Goal: Check status: Check status

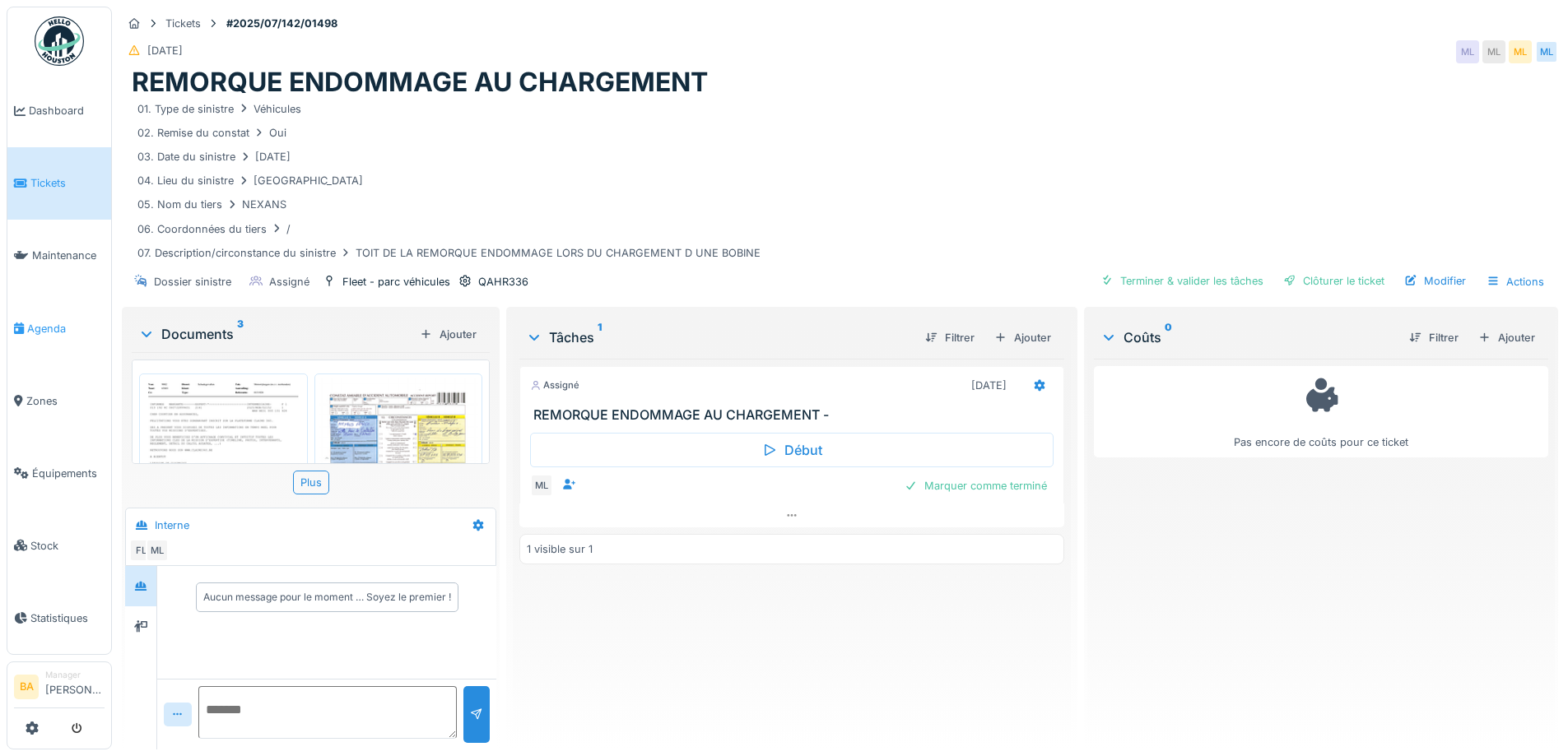
click at [47, 330] on link "Agenda" at bounding box center [59, 329] width 103 height 72
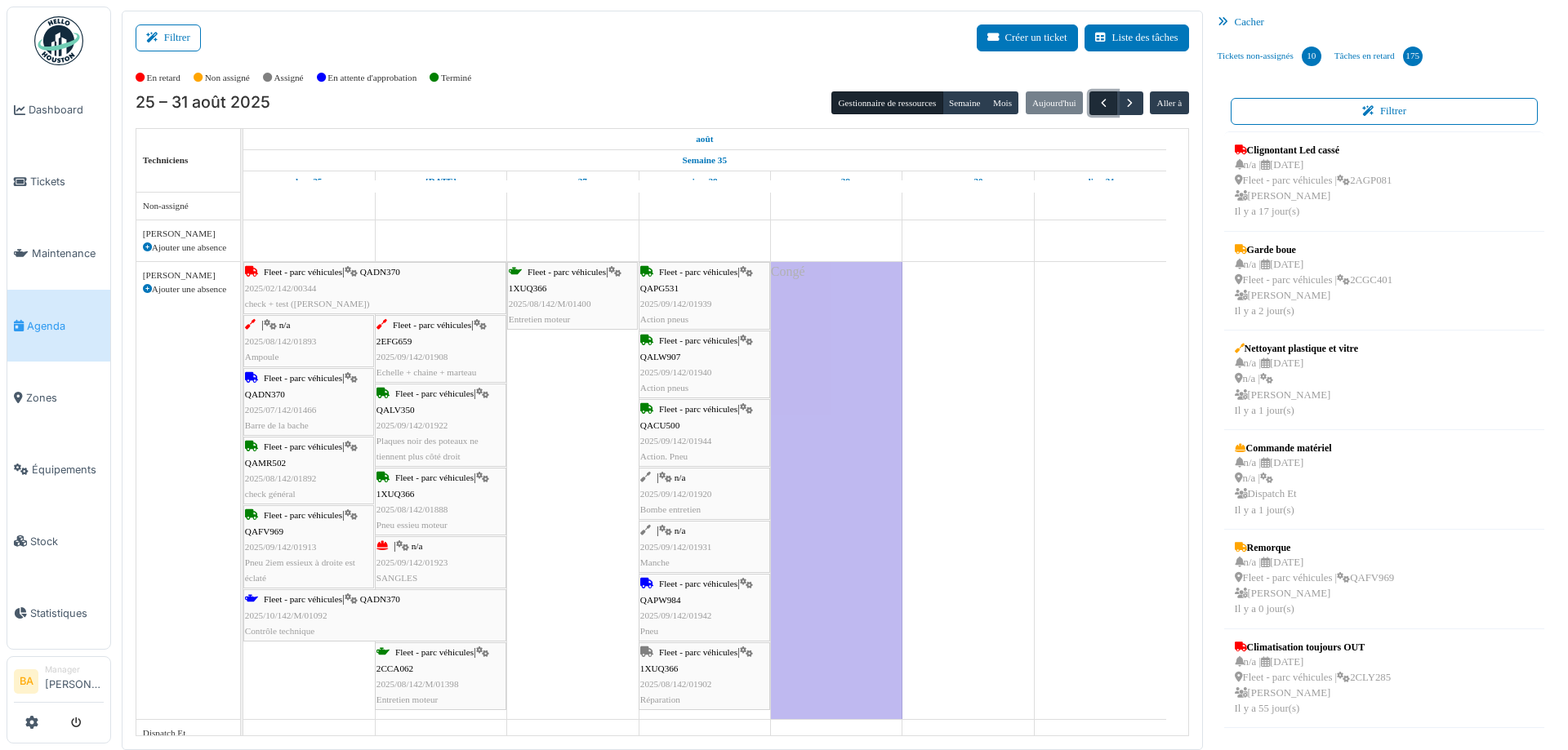
click at [1097, 103] on span "button" at bounding box center [1103, 102] width 13 height 13
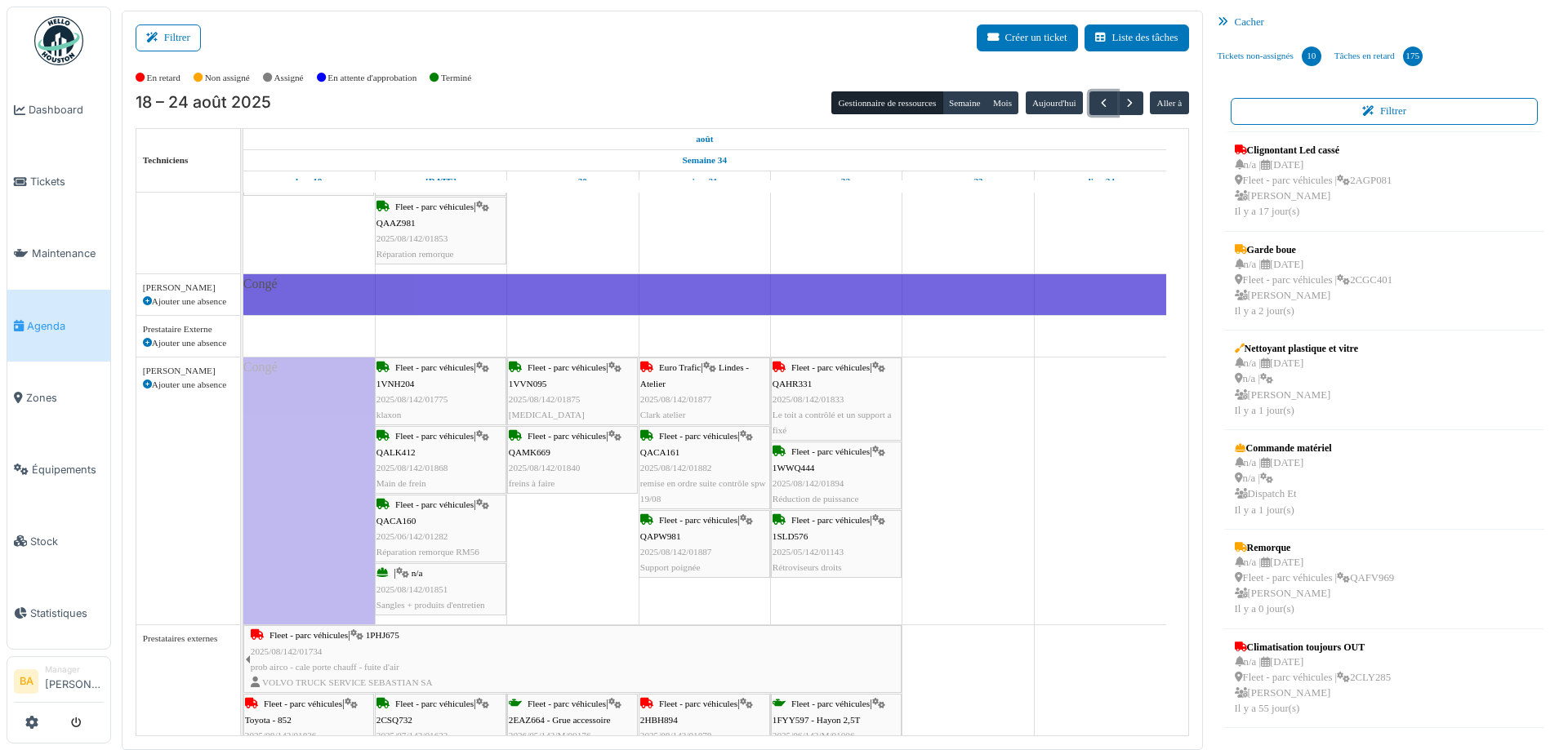
scroll to position [1388, 0]
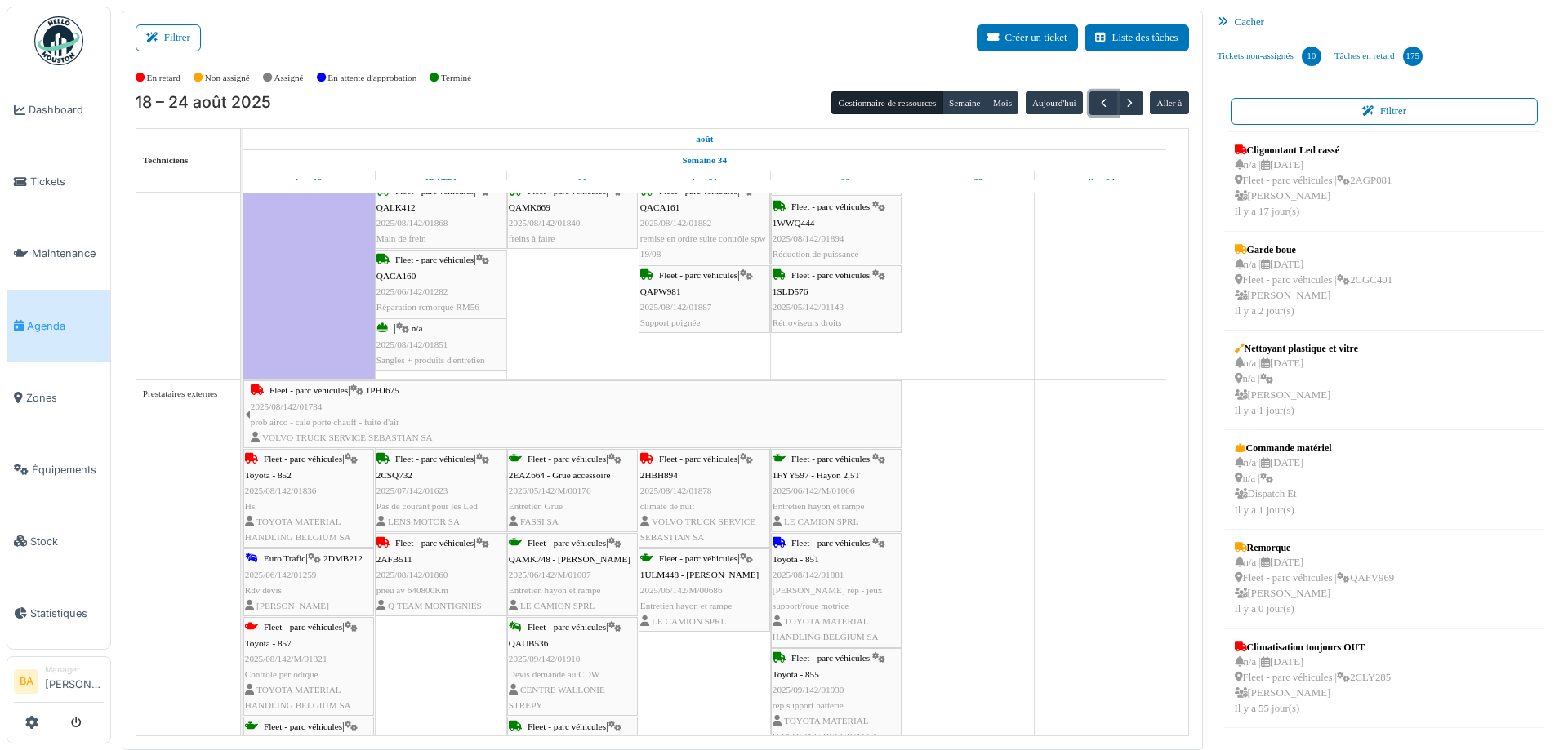
click at [810, 475] on span "1FYY597 - Hayon 2,5T" at bounding box center [817, 474] width 88 height 10
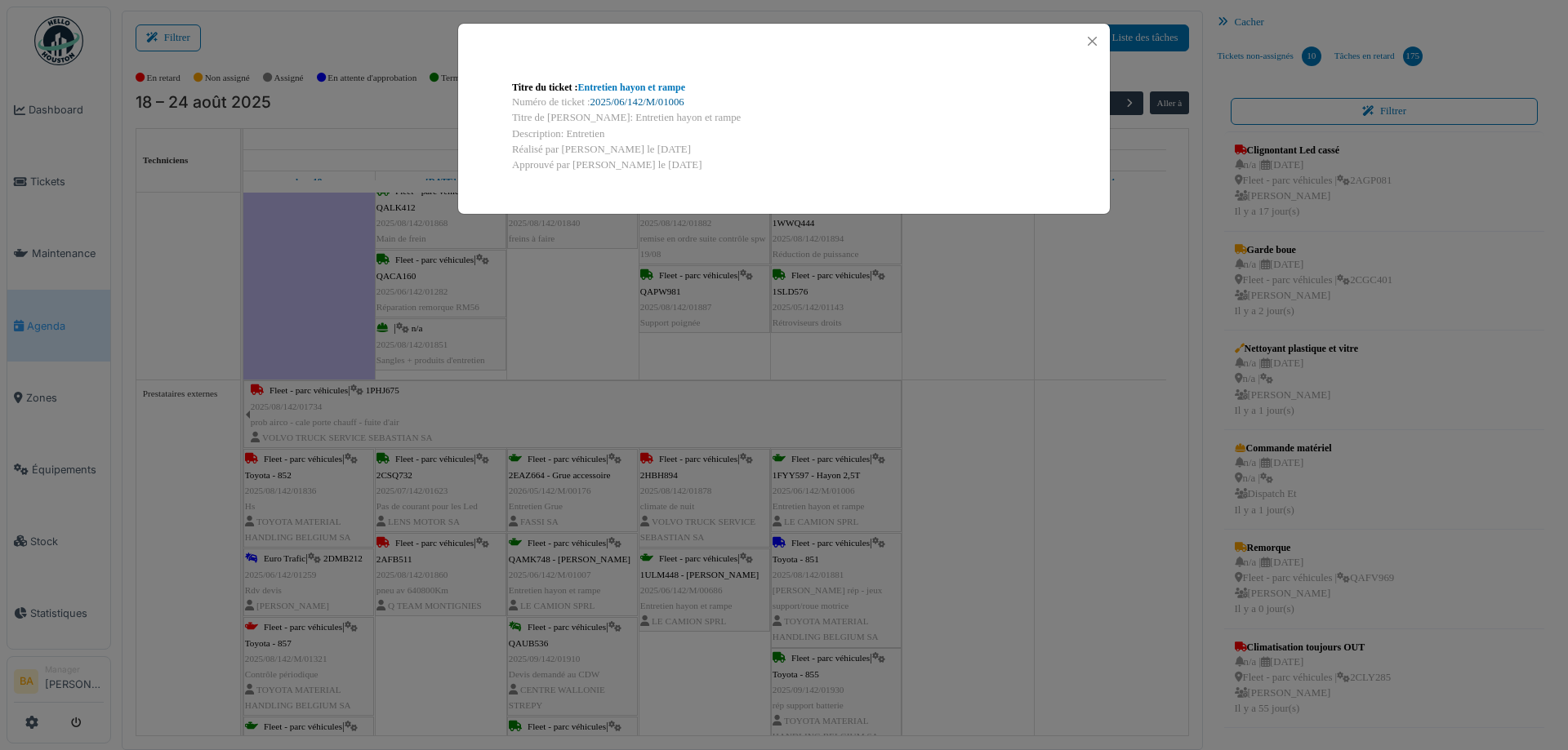
click at [632, 107] on link "2025/06/142/M/01006" at bounding box center [637, 101] width 94 height 12
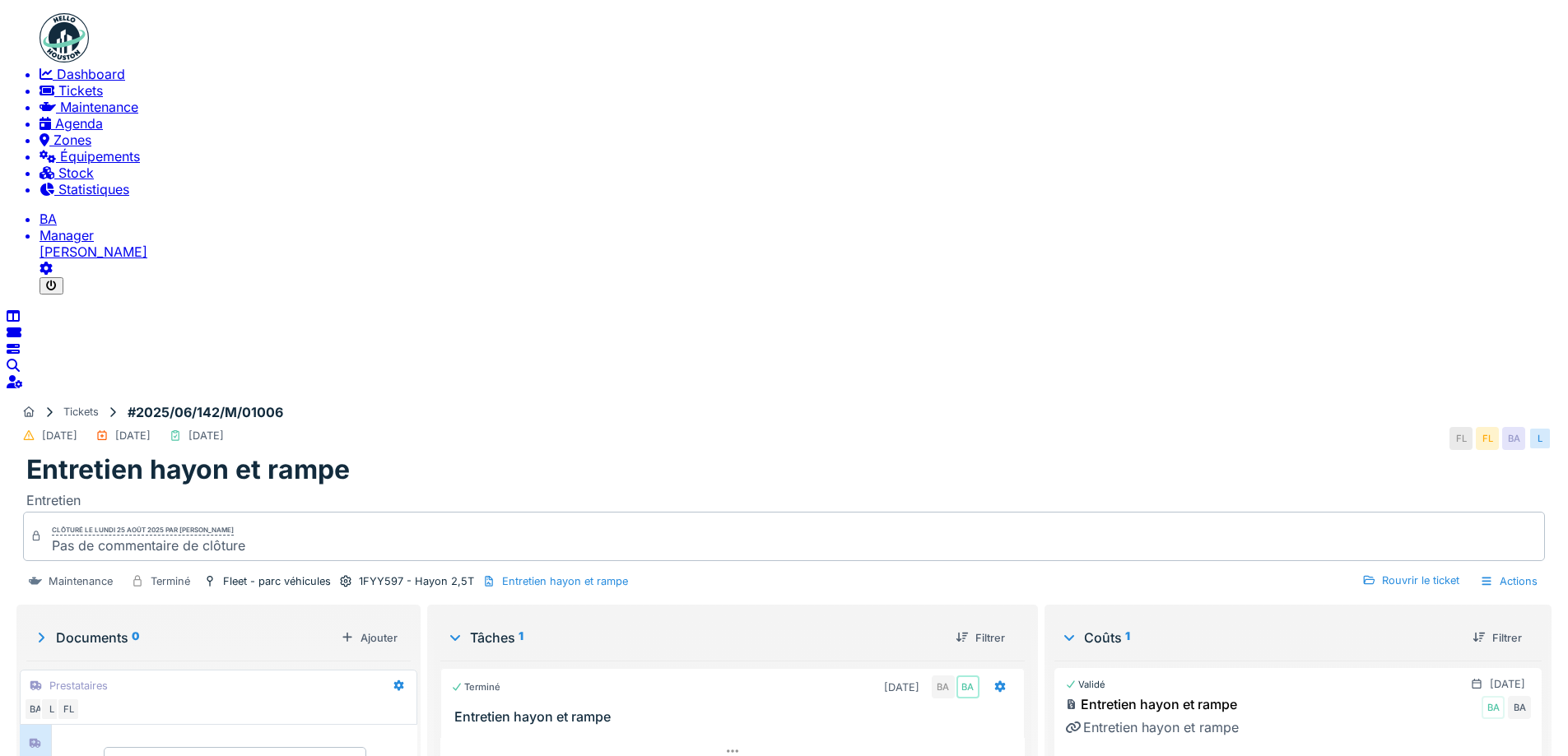
click at [58, 260] on li "Manager [PERSON_NAME]" at bounding box center [801, 244] width 1522 height 33
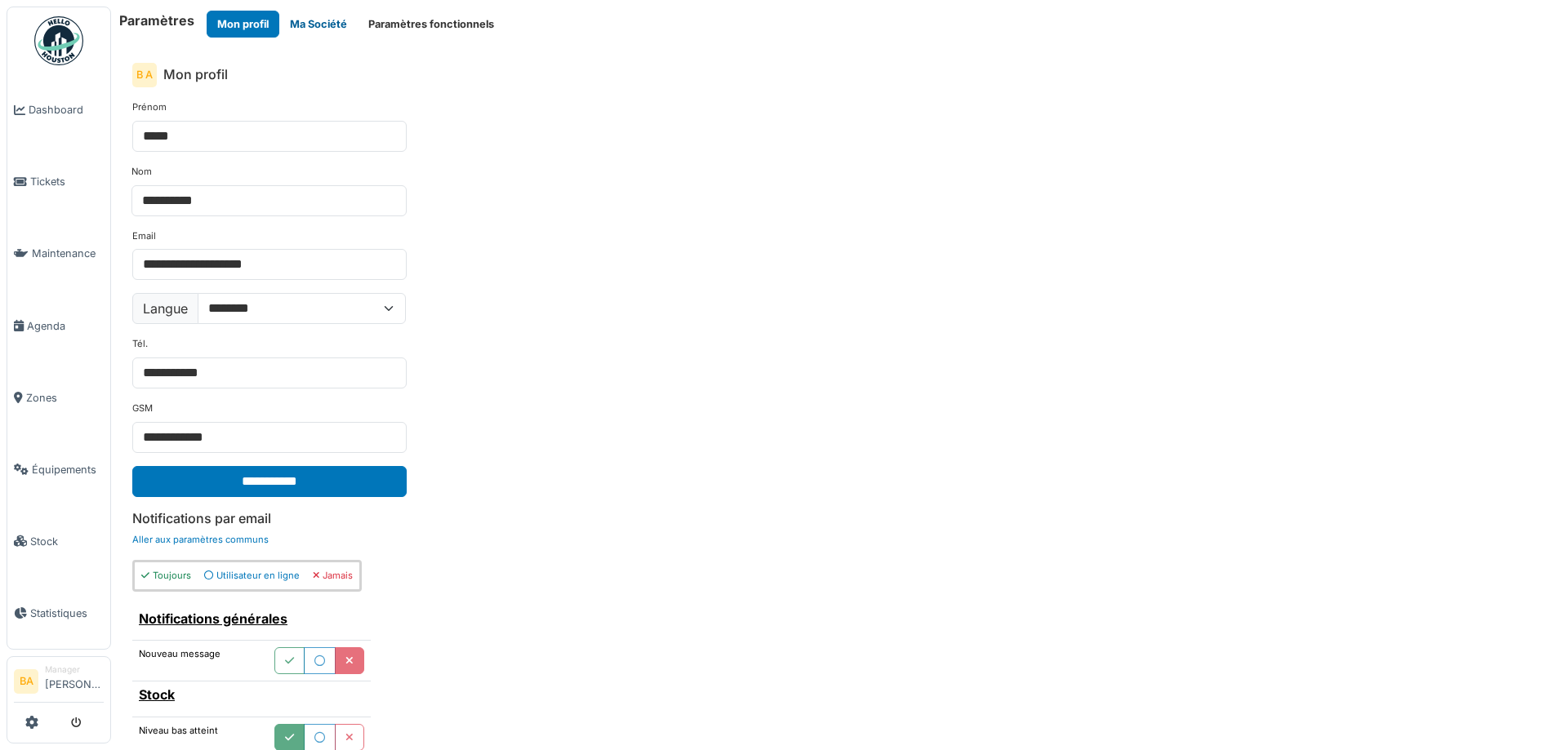
click at [323, 19] on button "Ma Société" at bounding box center [318, 24] width 78 height 27
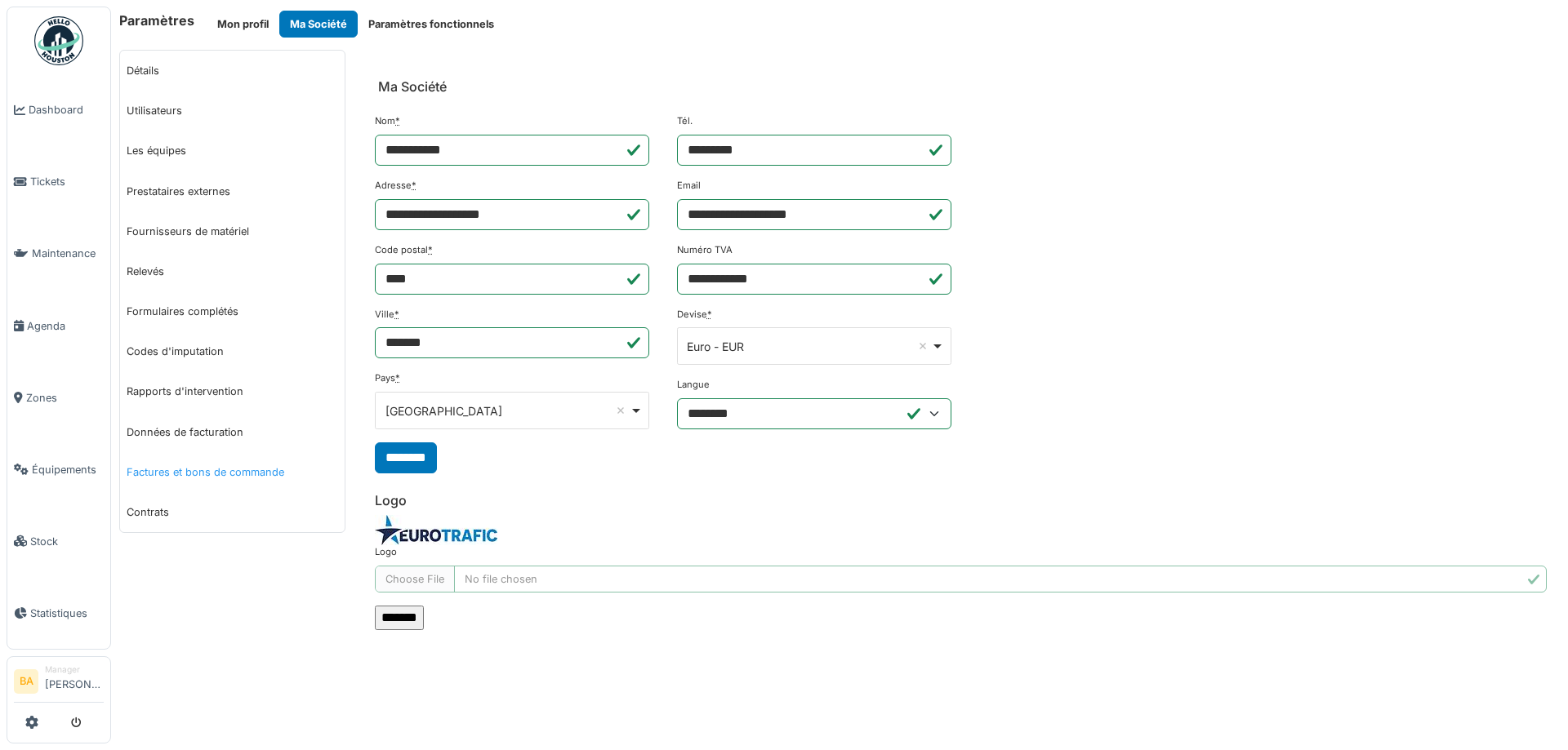
click at [175, 483] on link "Factures et bons de commande" at bounding box center [233, 472] width 225 height 40
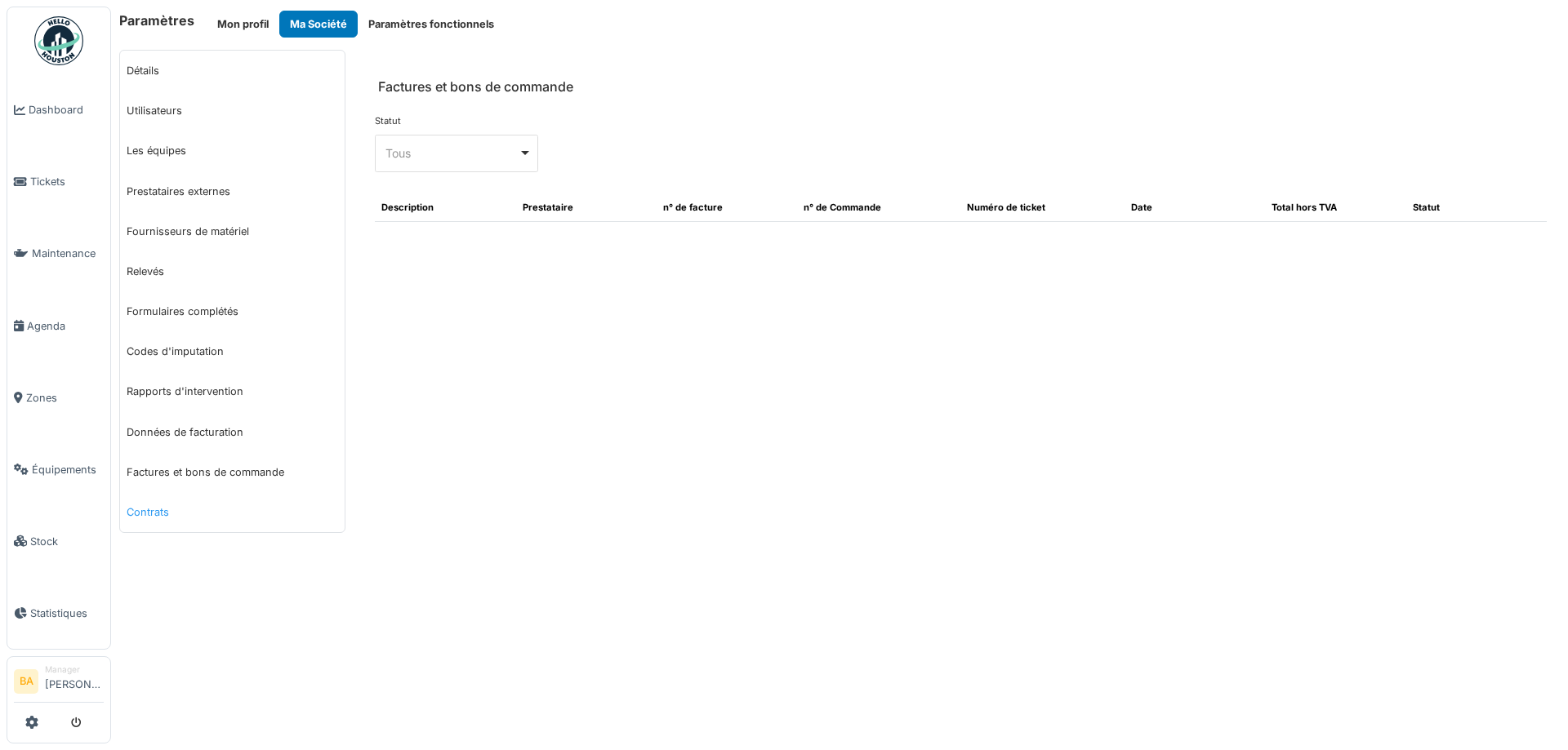
select select "***"
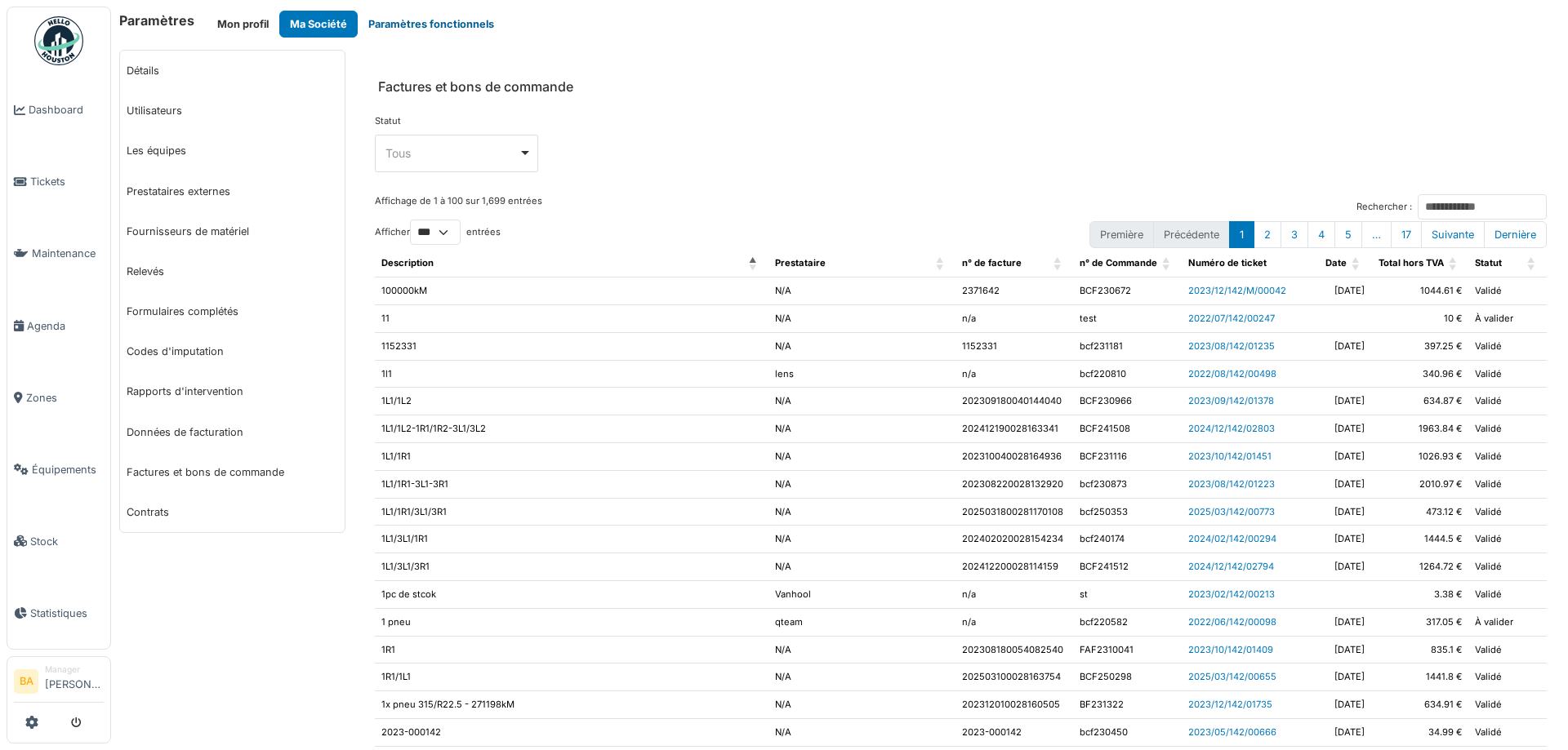
click at [386, 28] on button "Paramètres fonctionnels" at bounding box center [431, 24] width 147 height 27
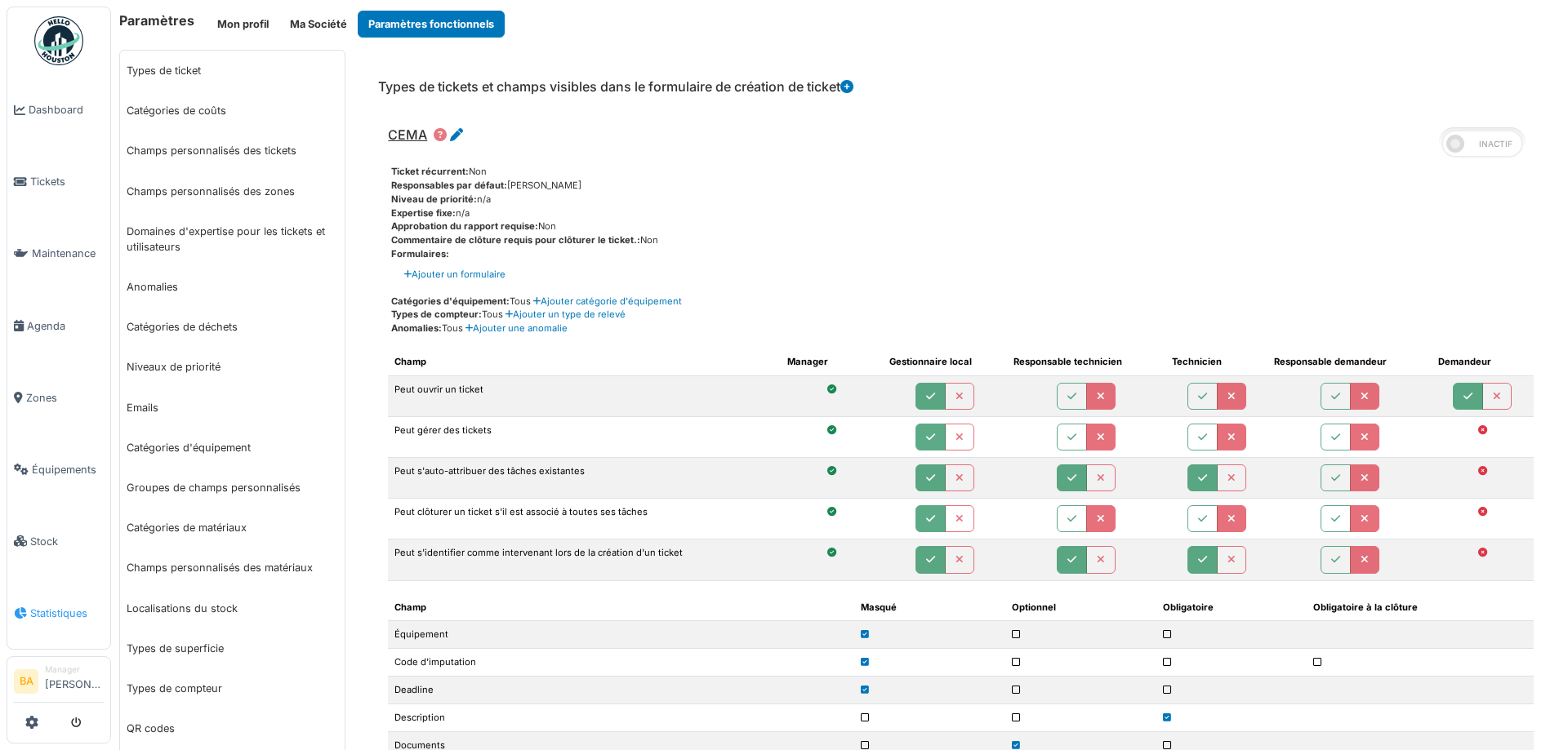
click at [54, 605] on span "Statistiques" at bounding box center [67, 613] width 74 height 15
click at [66, 675] on li "Manager Bruno Alessandri" at bounding box center [74, 681] width 58 height 35
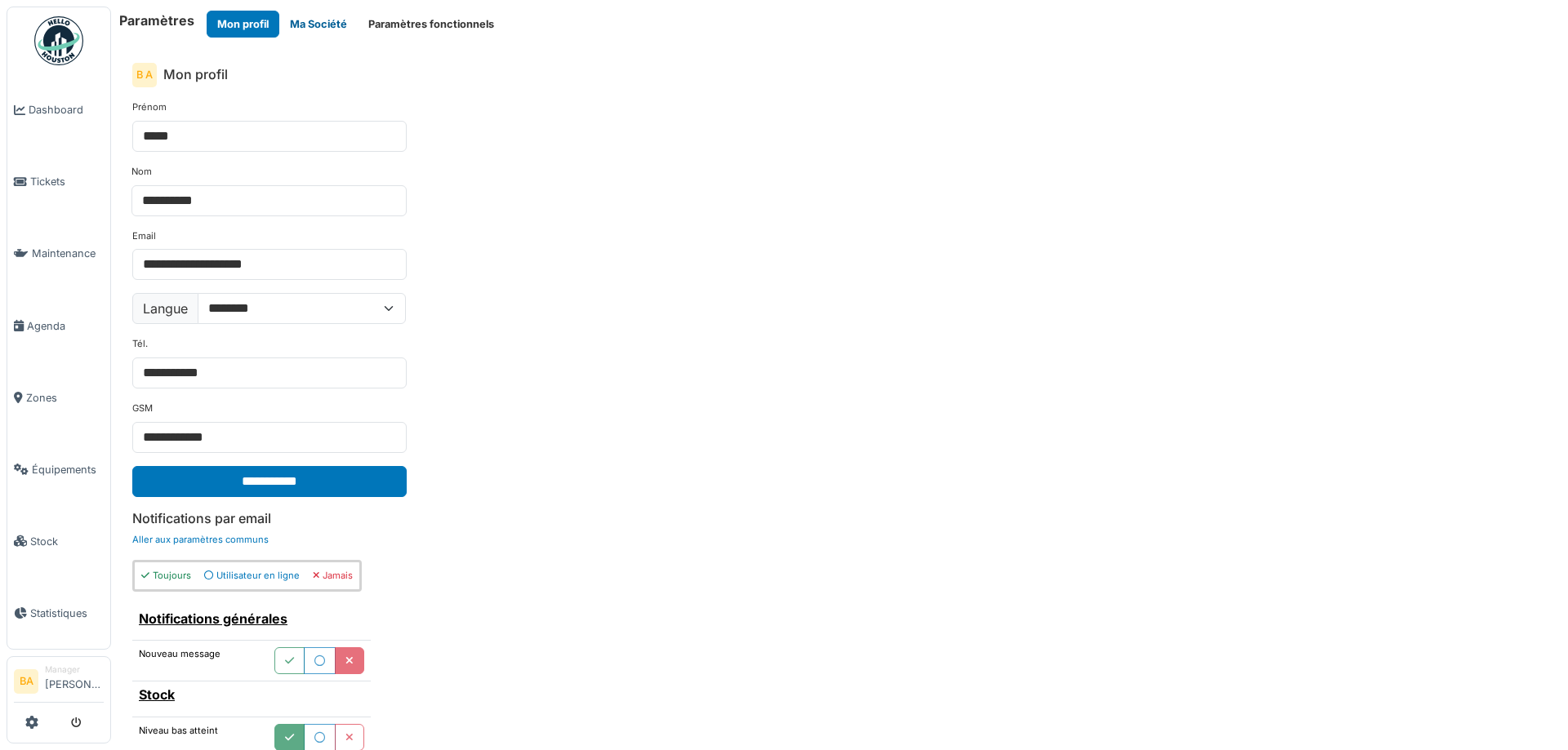
click at [312, 22] on button "Ma Société" at bounding box center [318, 24] width 78 height 27
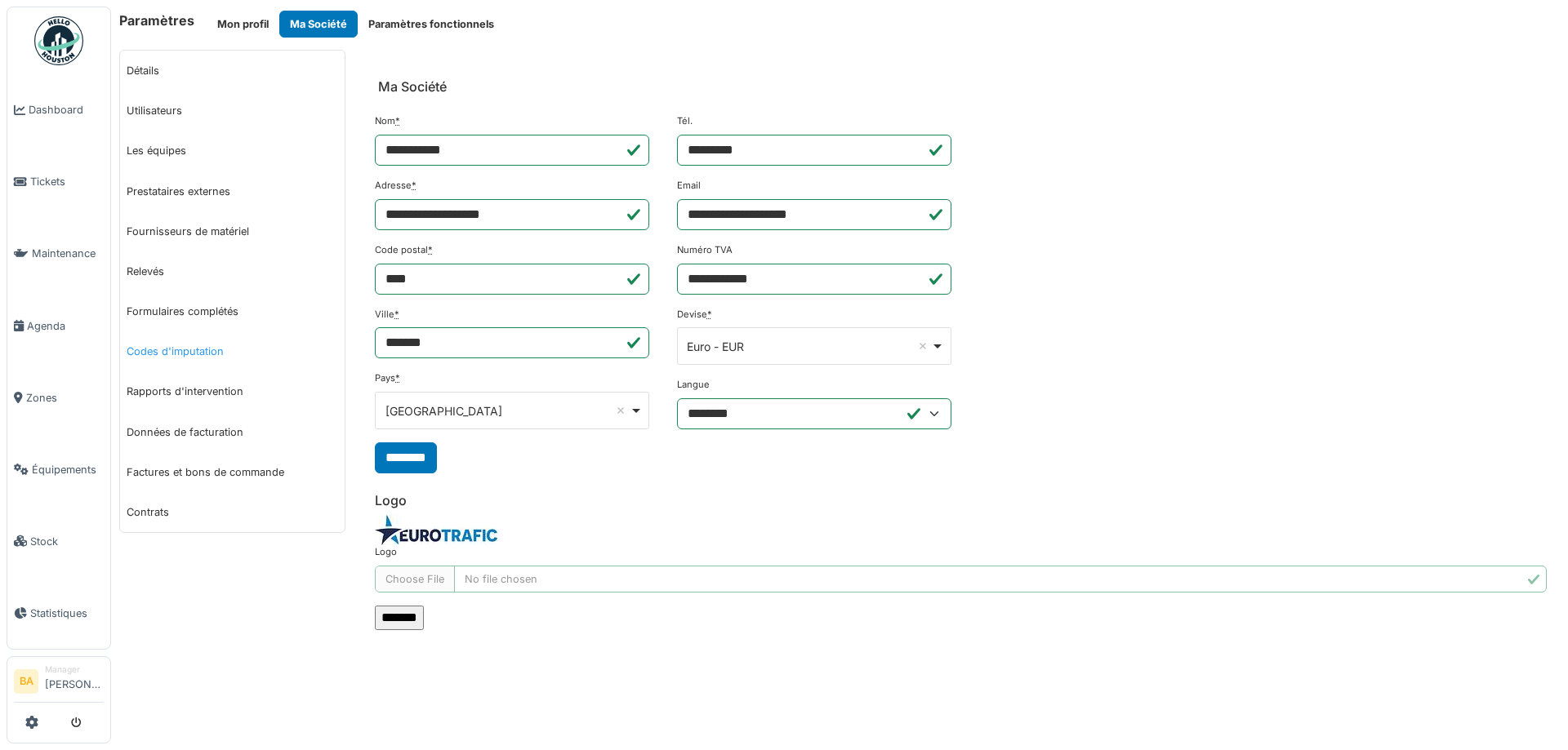
click at [165, 350] on link "Codes d'imputation" at bounding box center [233, 351] width 225 height 40
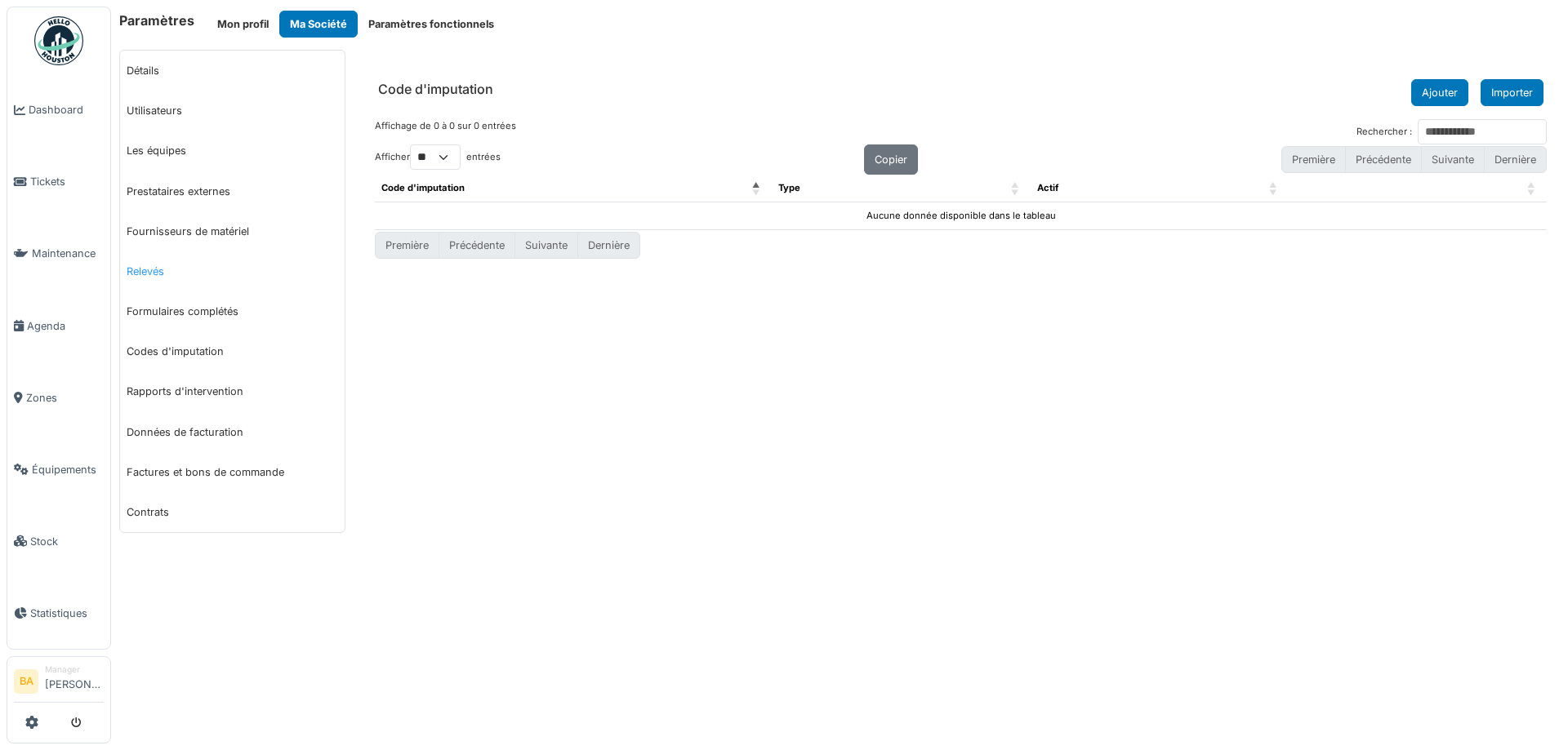
click at [144, 272] on link "Relevés" at bounding box center [233, 271] width 225 height 40
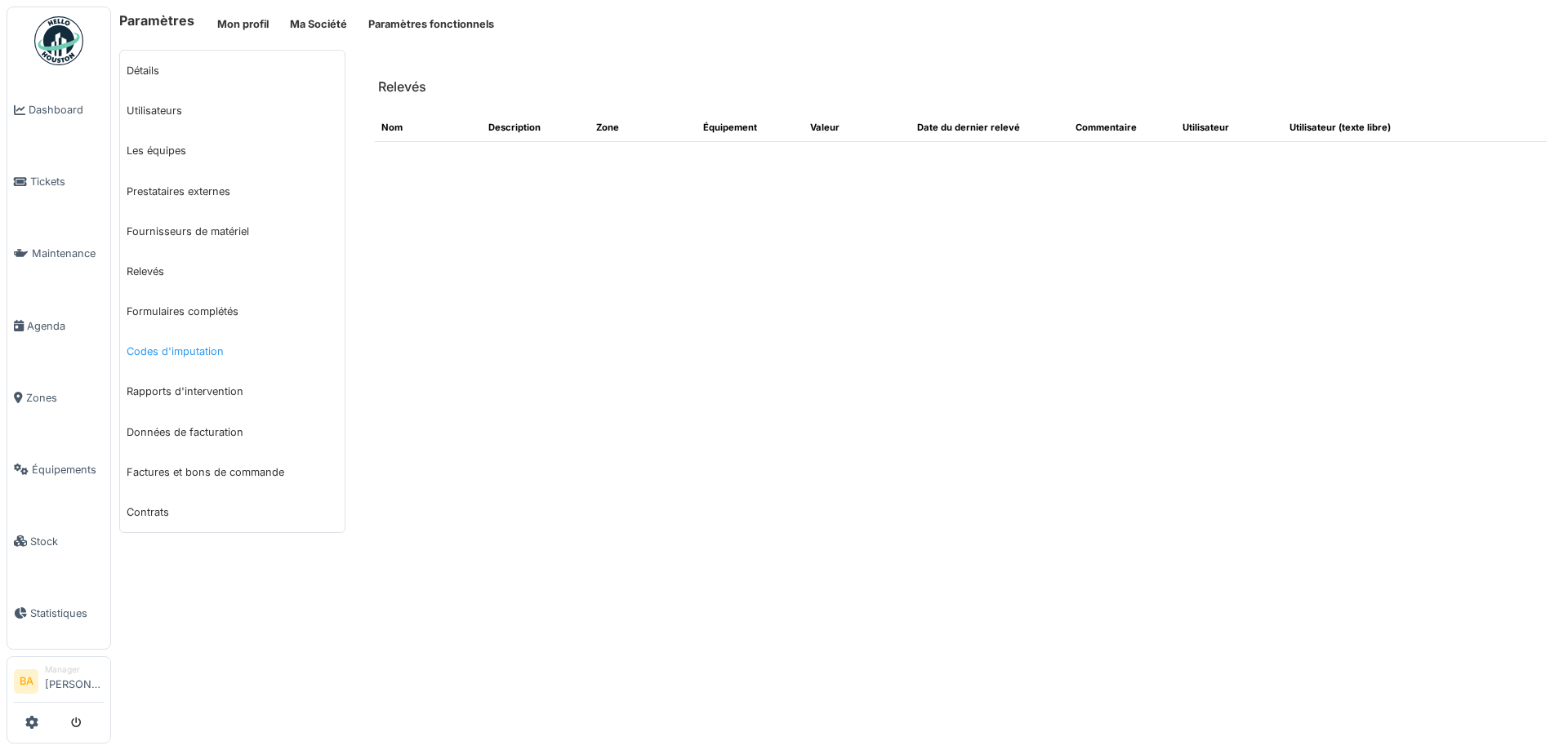
select select "***"
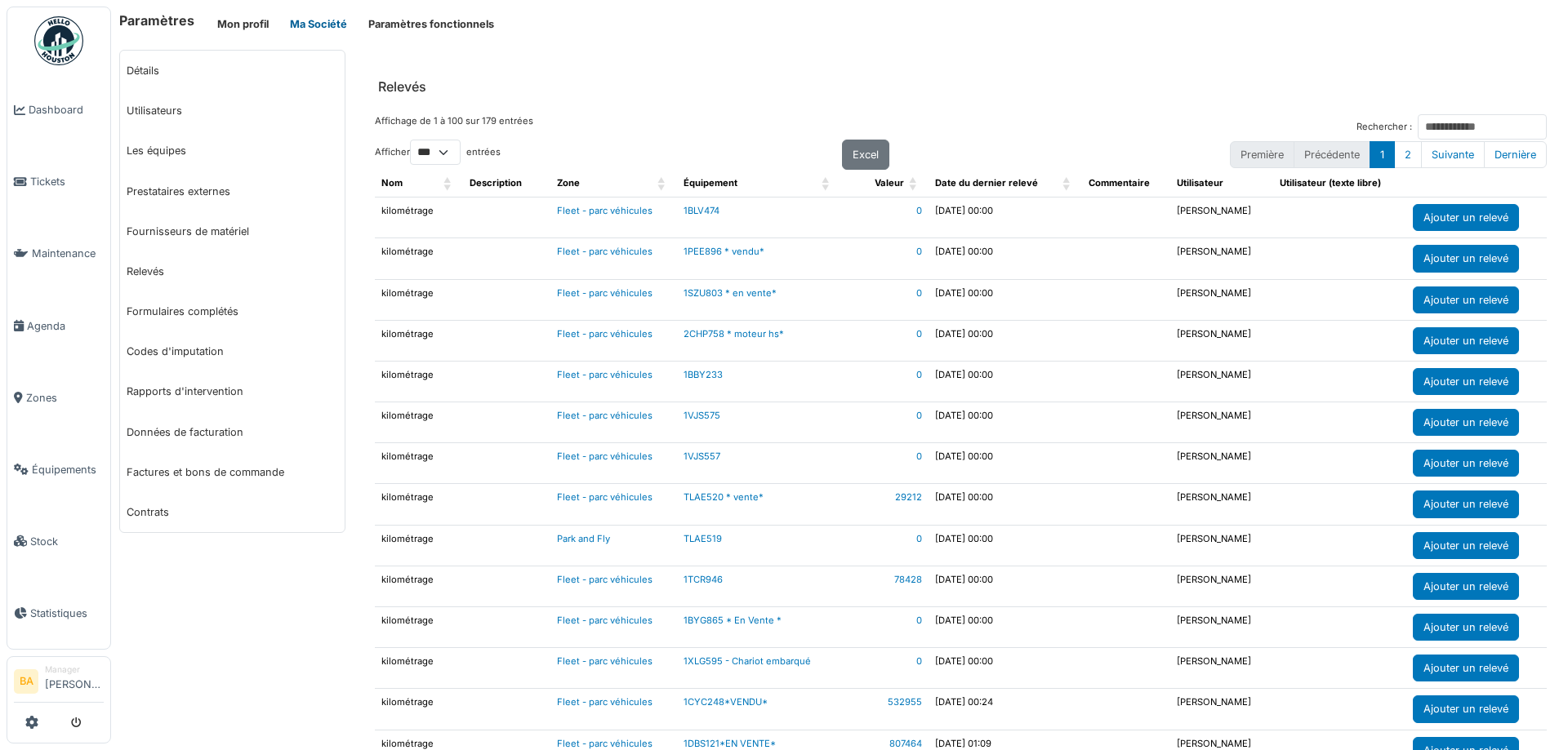
click at [321, 29] on button "Ma Société" at bounding box center [318, 24] width 78 height 27
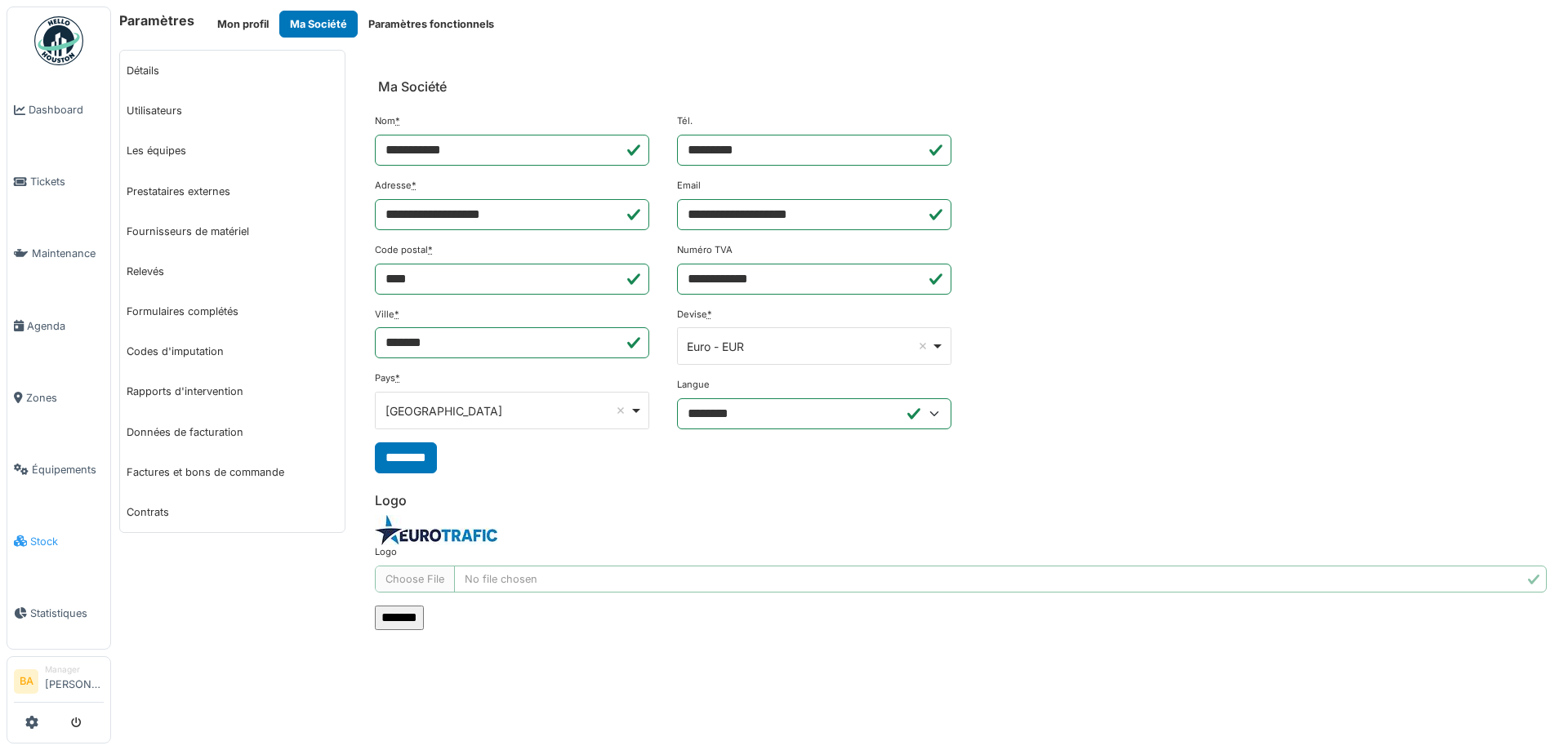
click at [56, 534] on span "Stock" at bounding box center [67, 541] width 74 height 15
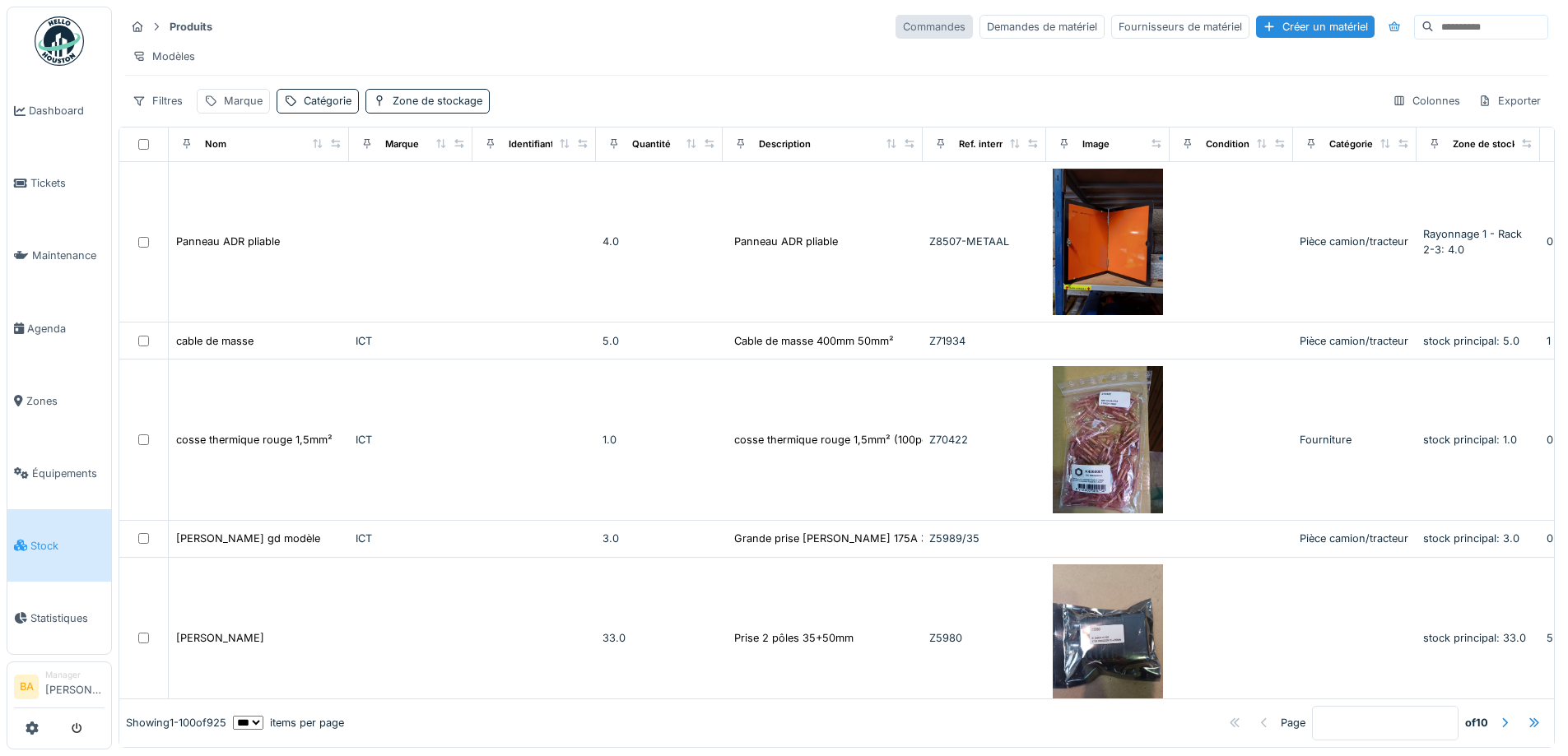
click at [896, 21] on div "Commandes" at bounding box center [934, 26] width 77 height 24
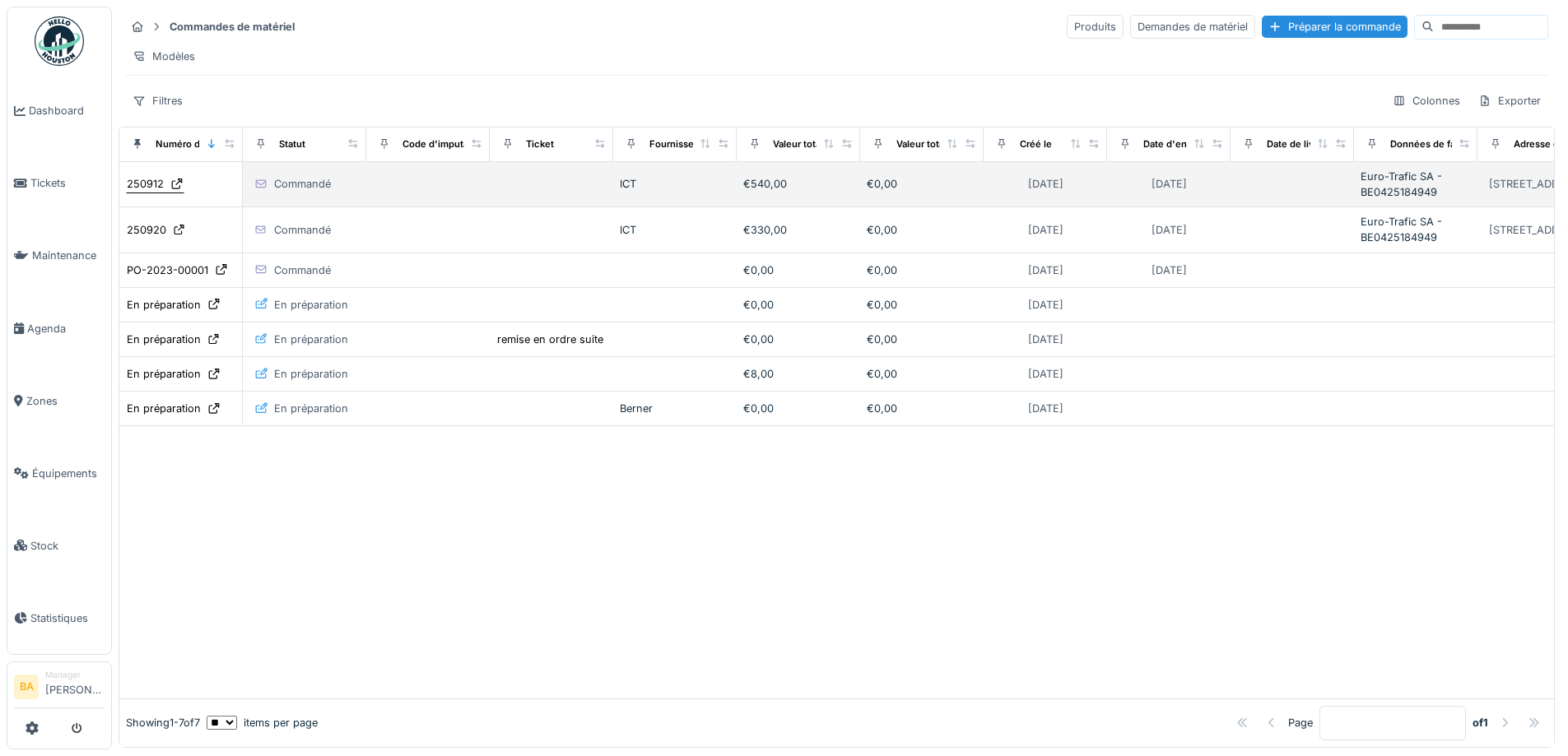
click at [157, 192] on div "250912" at bounding box center [145, 183] width 37 height 15
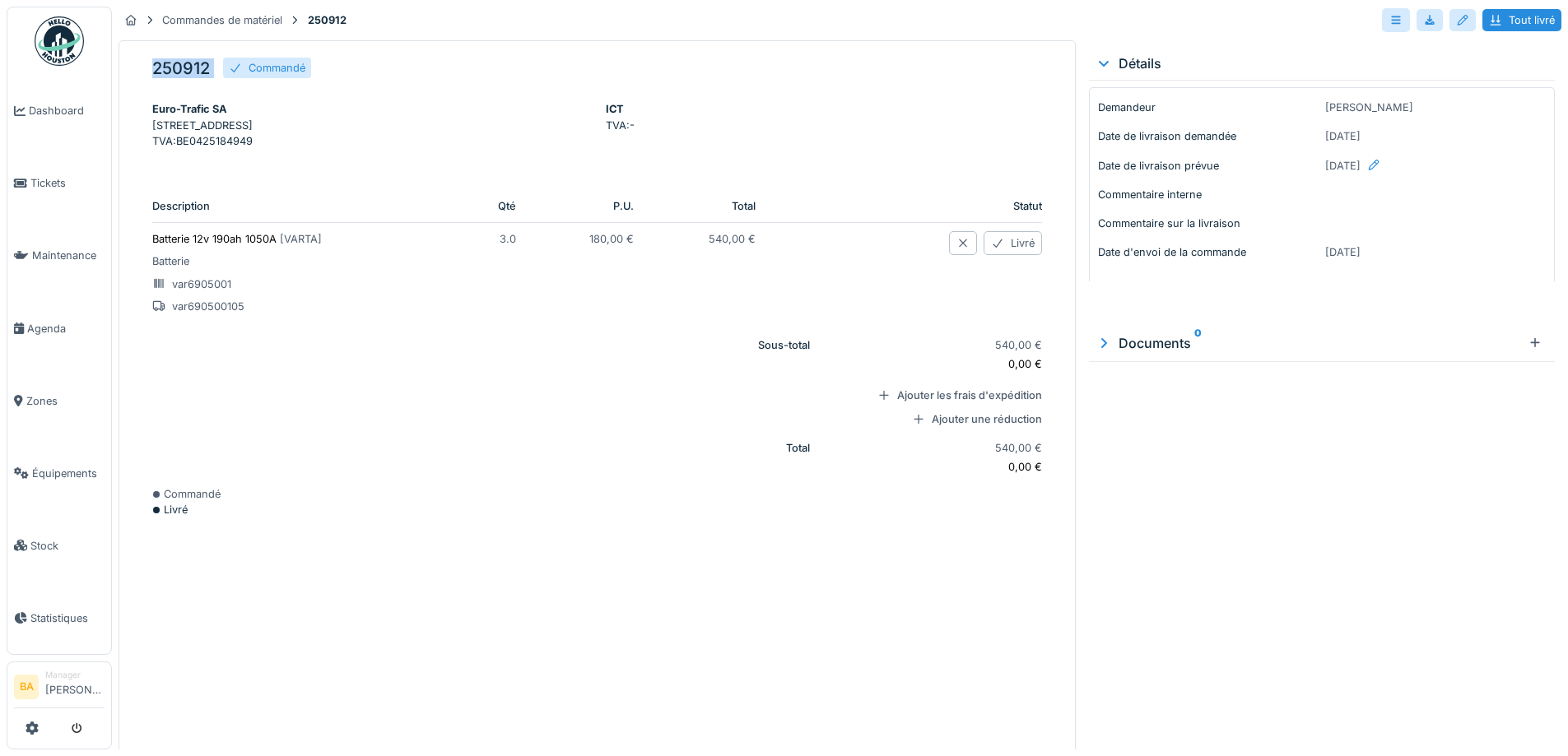
drag, startPoint x: 158, startPoint y: 67, endPoint x: 220, endPoint y: 68, distance: 62.0
click at [220, 68] on div "250912 Commandé" at bounding box center [597, 72] width 890 height 27
click at [1430, 26] on div at bounding box center [1429, 20] width 26 height 23
